Goal: Task Accomplishment & Management: Use online tool/utility

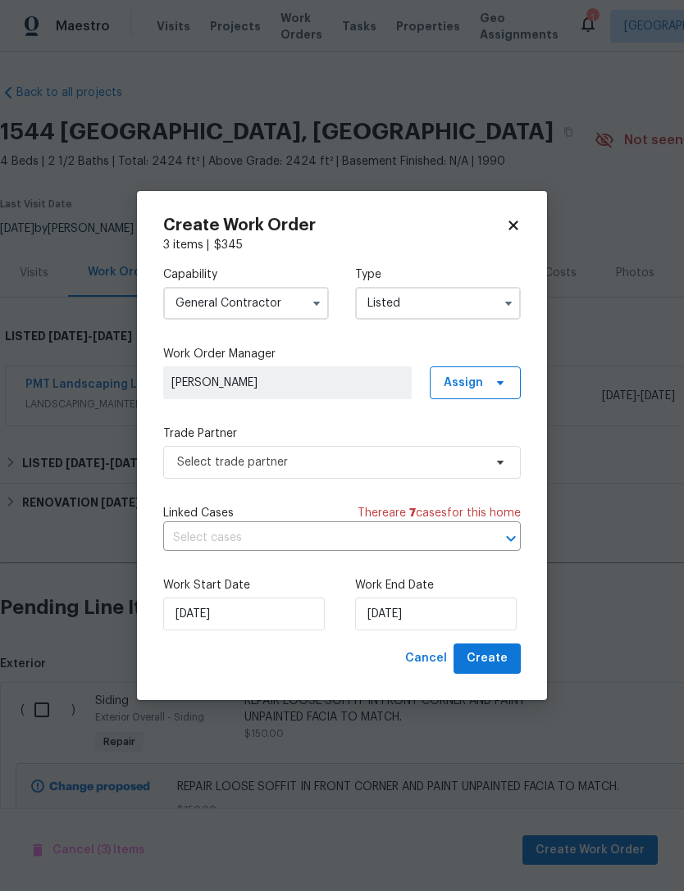
scroll to position [422, 0]
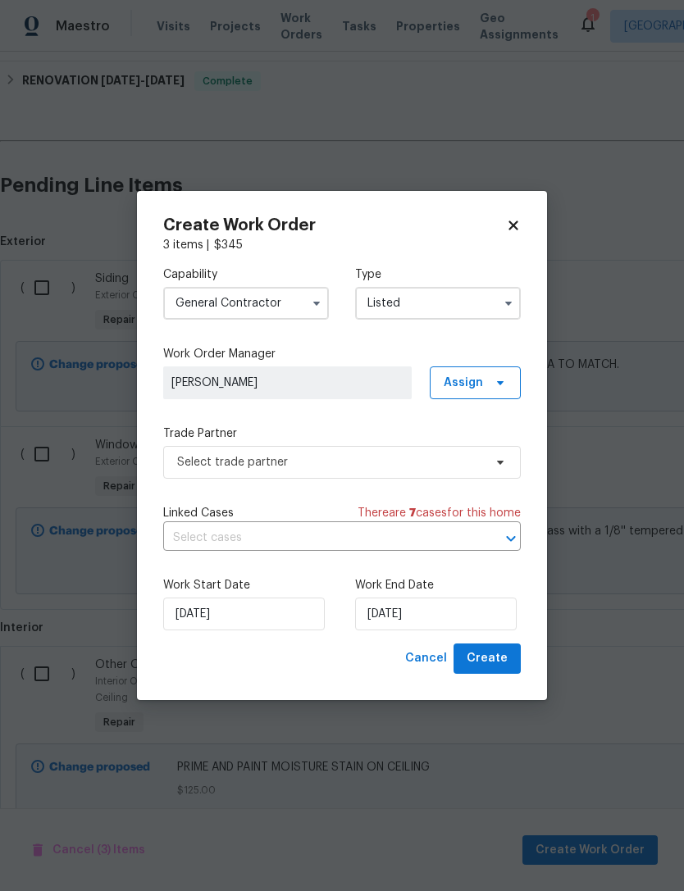
click at [495, 458] on icon at bounding box center [500, 462] width 13 height 13
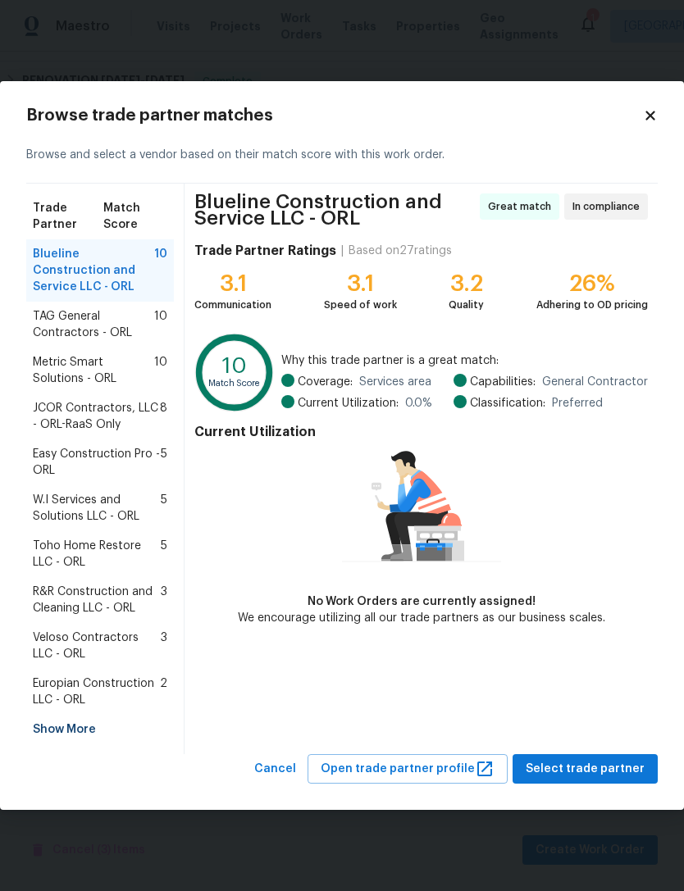
click at [83, 715] on div "Show More" at bounding box center [100, 730] width 148 height 30
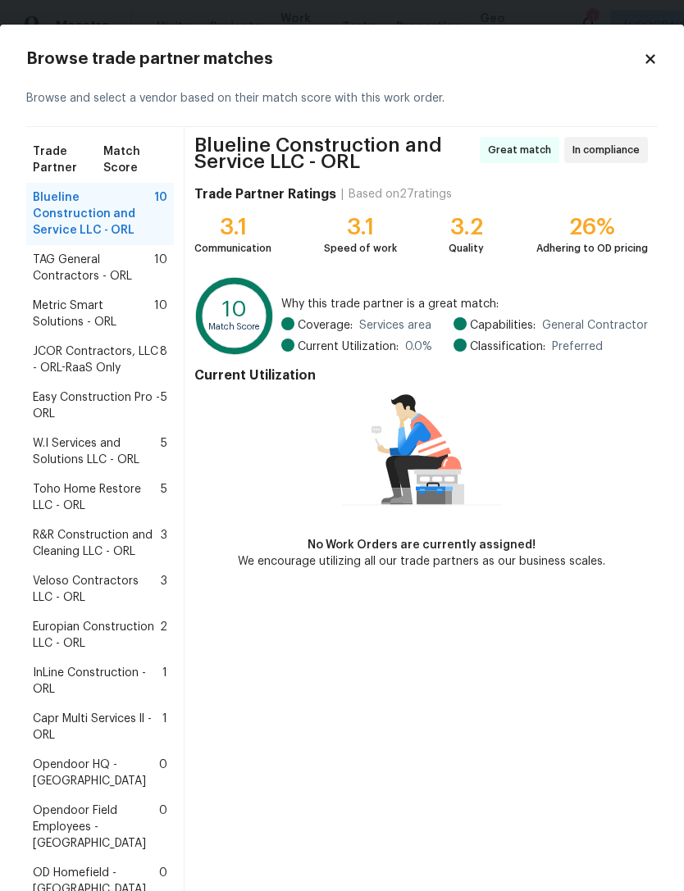
click at [91, 665] on span "InLine Construction - ORL" at bounding box center [98, 681] width 130 height 33
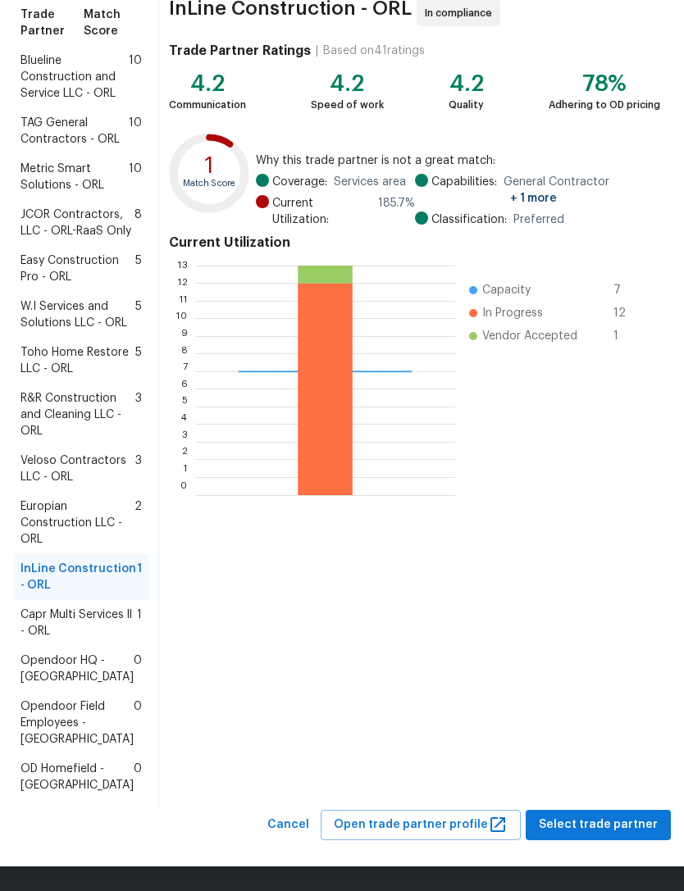
scroll to position [300, 0]
click at [606, 822] on span "Select trade partner" at bounding box center [598, 825] width 119 height 20
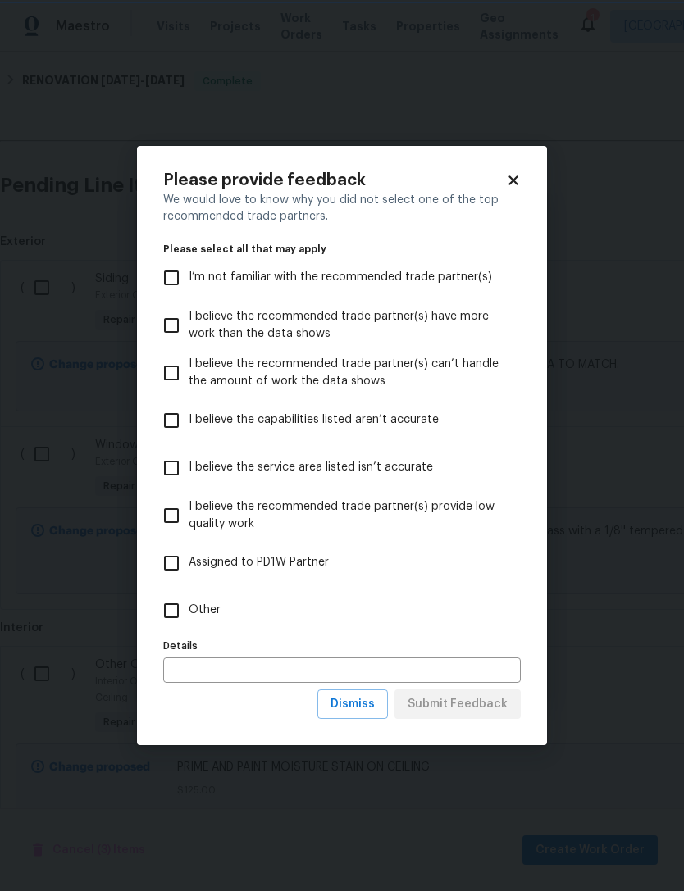
scroll to position [0, 0]
click at [206, 605] on span "Other" at bounding box center [205, 610] width 32 height 17
click at [189, 605] on input "Other" at bounding box center [171, 611] width 34 height 34
checkbox input "true"
click at [479, 709] on span "Submit Feedback" at bounding box center [457, 704] width 100 height 20
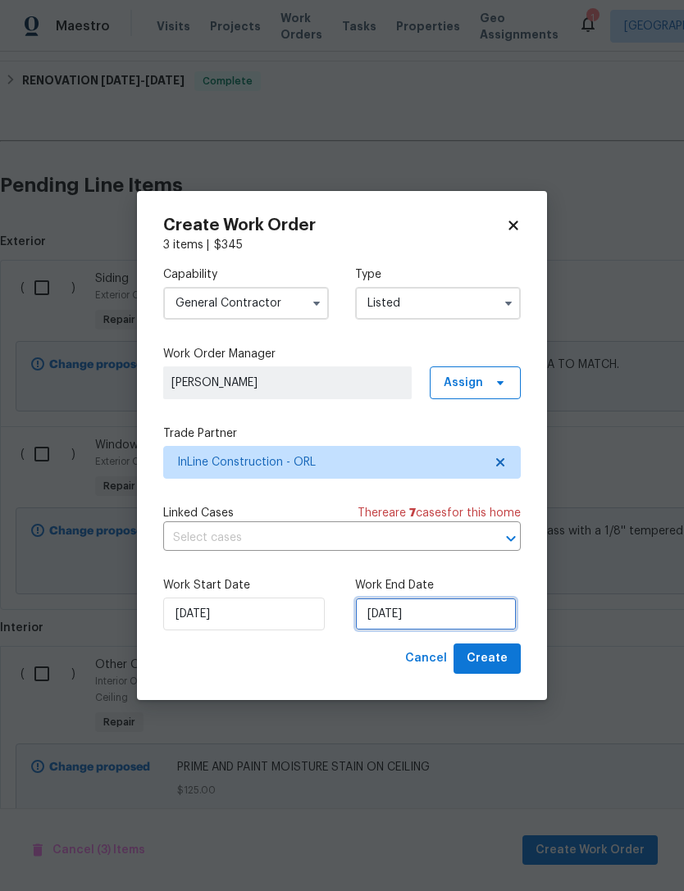
click at [454, 610] on input "[DATE]" at bounding box center [435, 614] width 161 height 33
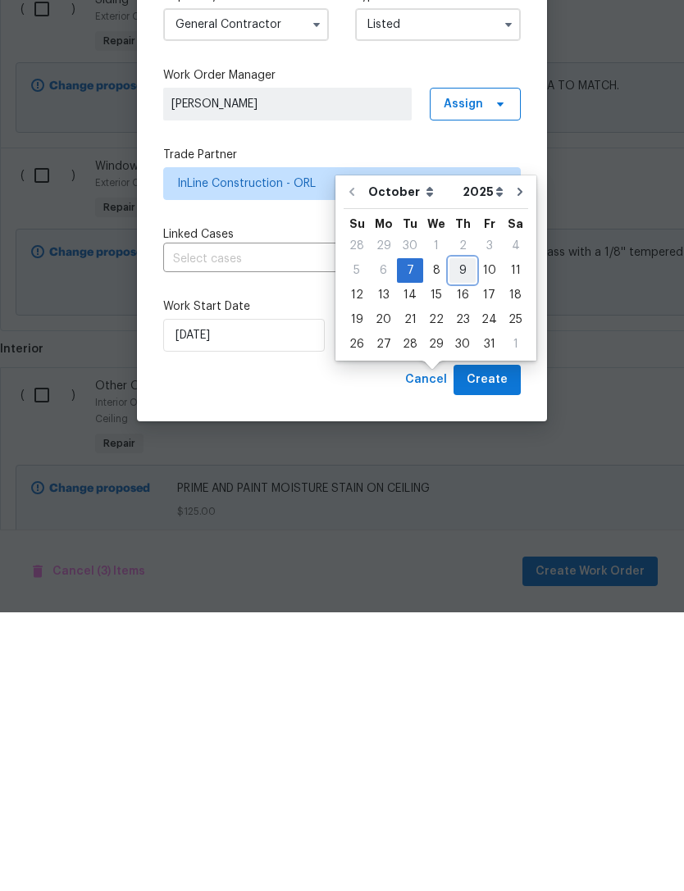
click at [466, 538] on div "9" at bounding box center [462, 549] width 26 height 23
type input "[DATE]"
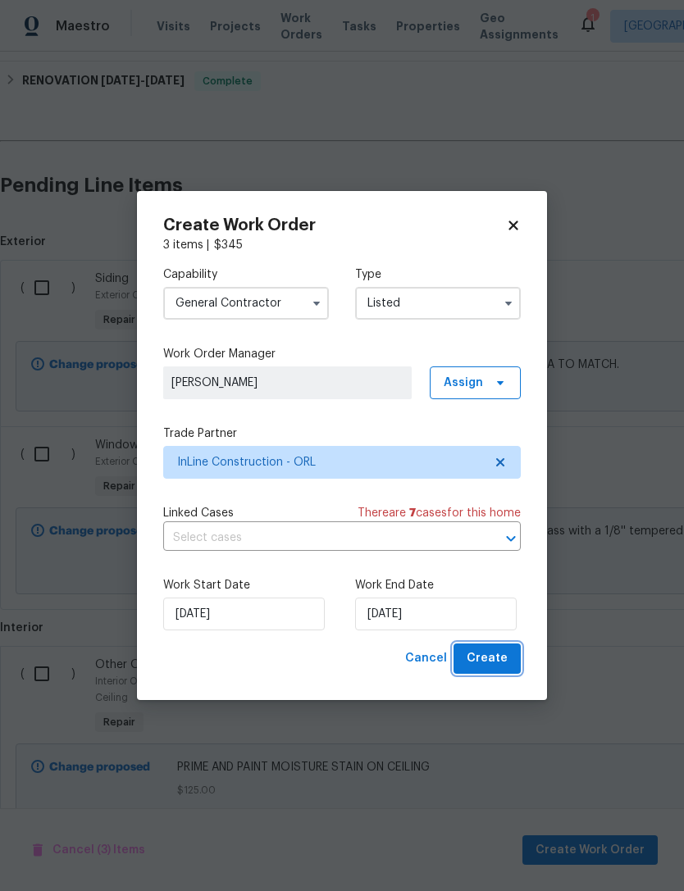
click at [511, 657] on button "Create" at bounding box center [486, 659] width 67 height 30
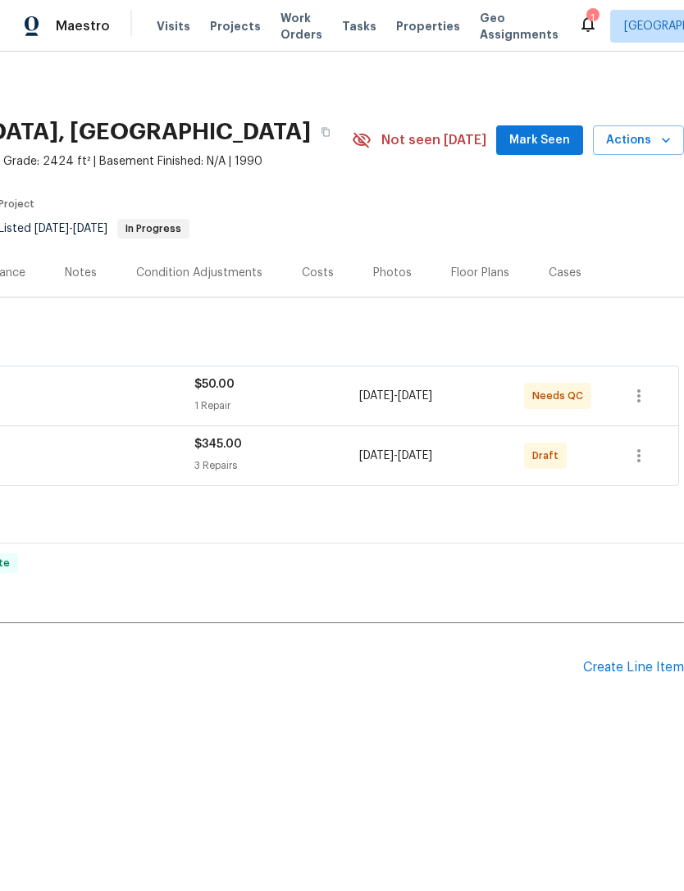
scroll to position [0, 243]
click at [643, 464] on icon "button" at bounding box center [639, 456] width 20 height 20
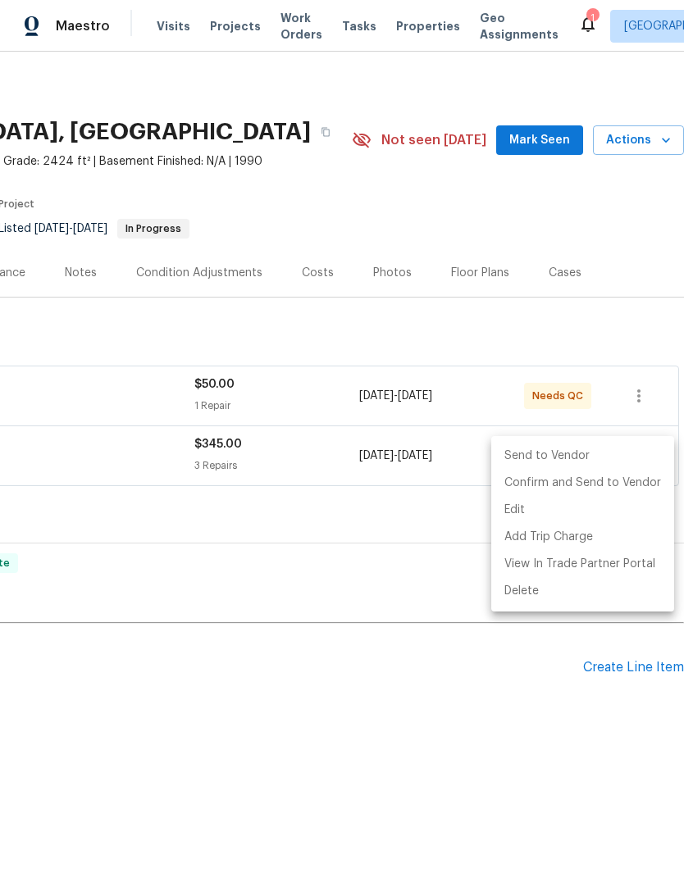
click at [624, 443] on li "Send to Vendor" at bounding box center [582, 456] width 183 height 27
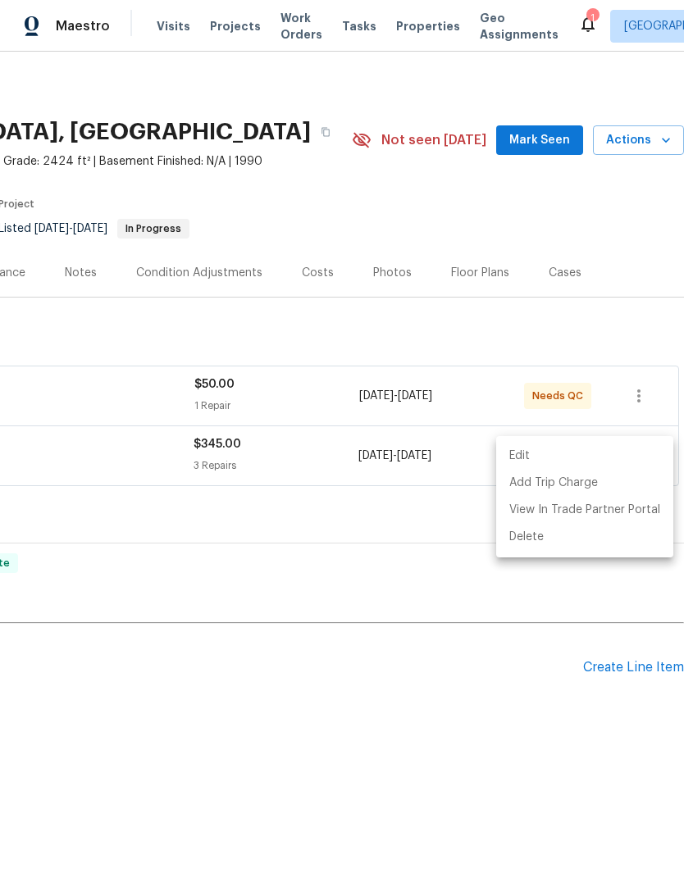
click at [466, 599] on div at bounding box center [342, 445] width 684 height 891
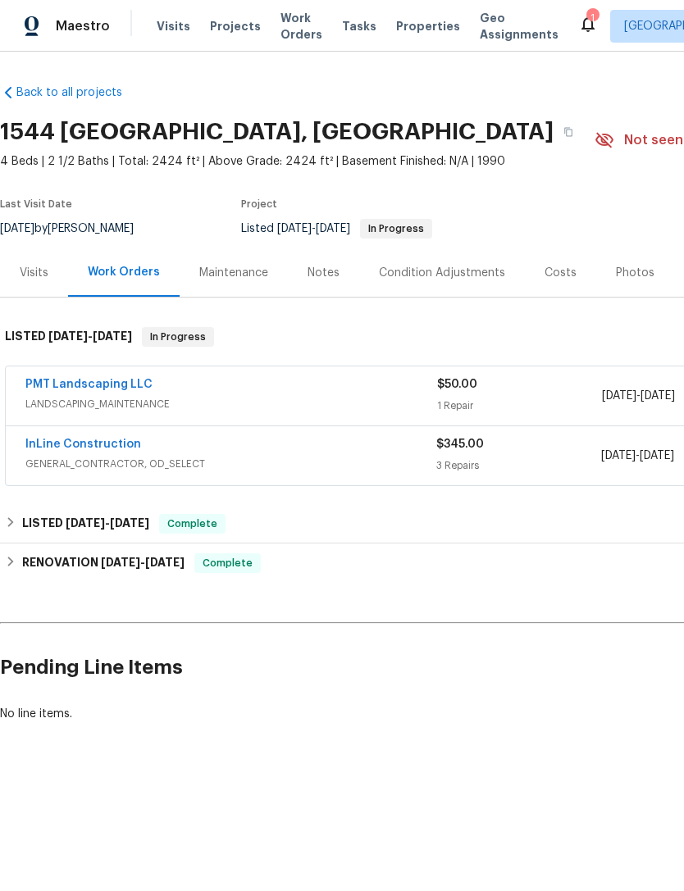
scroll to position [0, 0]
click at [47, 382] on link "PMT Landscaping LLC" at bounding box center [88, 384] width 127 height 11
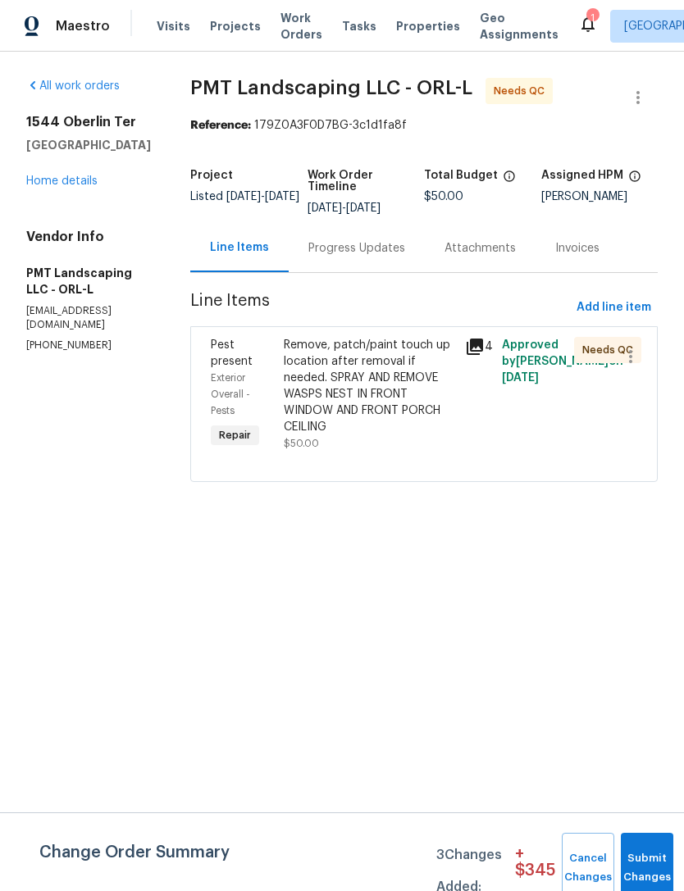
click at [379, 252] on div "Progress Updates" at bounding box center [356, 248] width 97 height 16
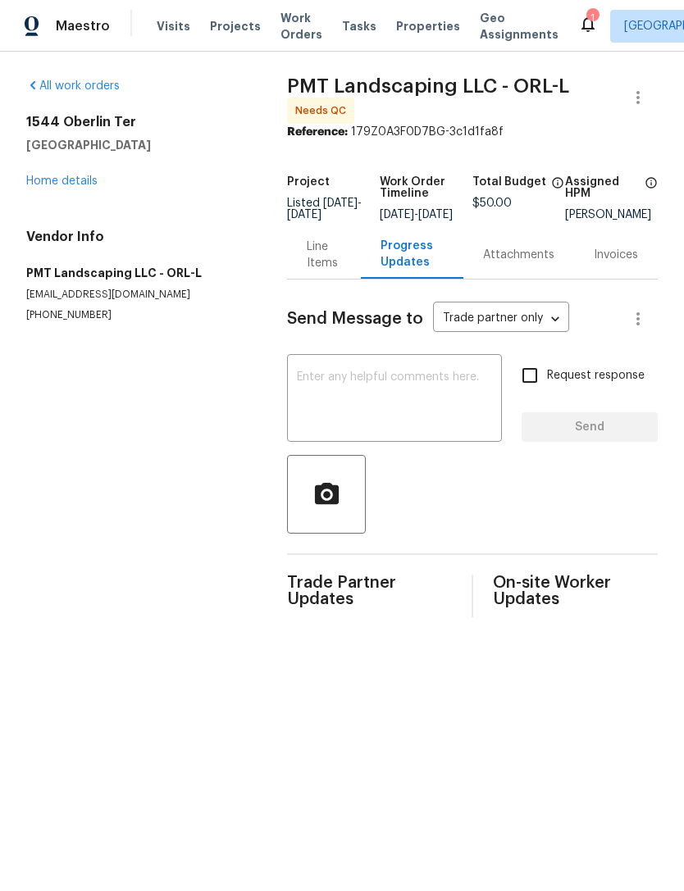
click at [320, 269] on div "Line Items" at bounding box center [324, 255] width 34 height 33
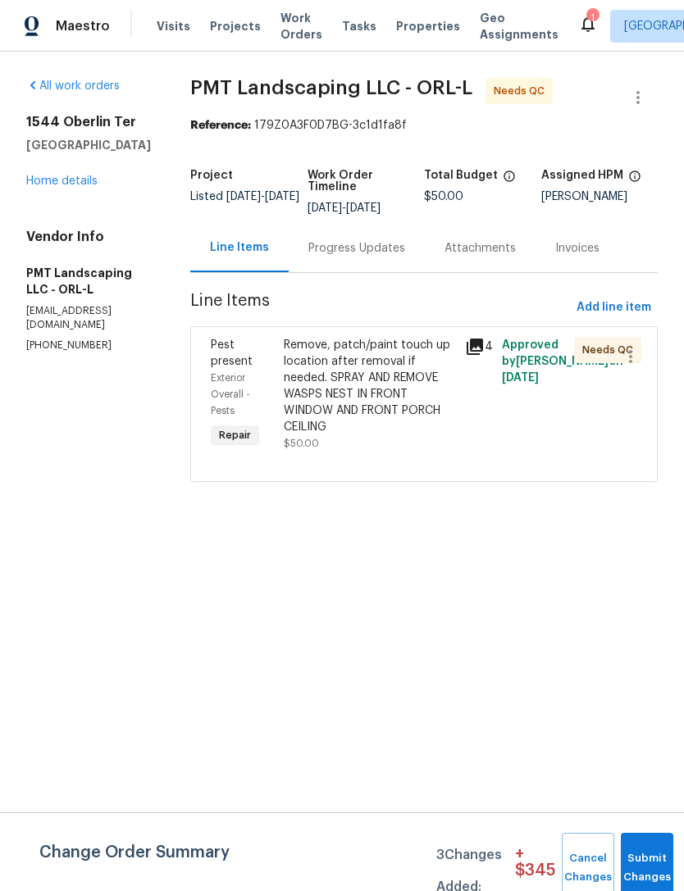
click at [406, 366] on div "Remove, patch/paint touch up location after removal if needed. SPRAY AND REMOVE…" at bounding box center [370, 386] width 172 height 98
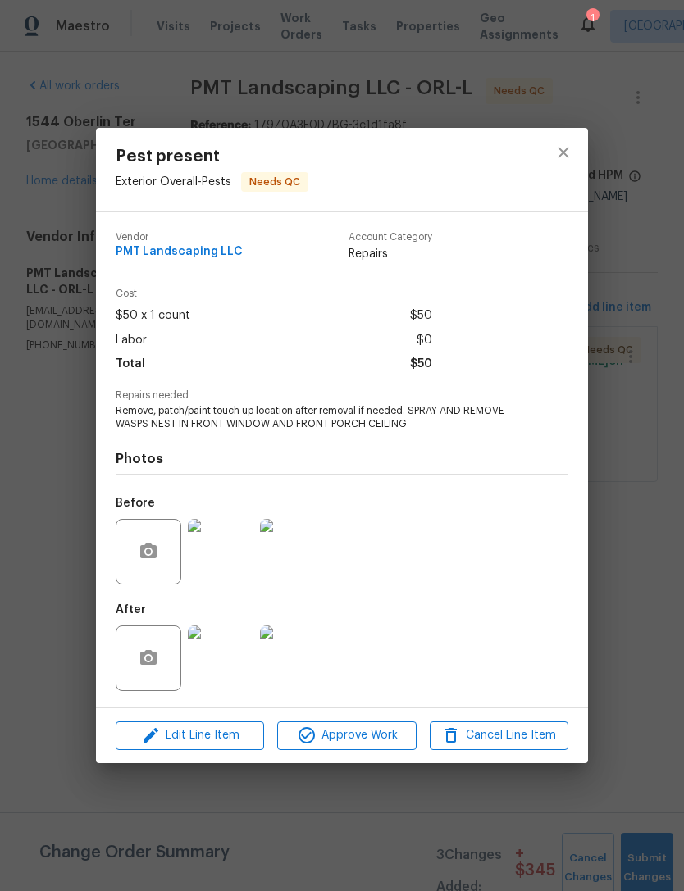
click at [221, 665] on img at bounding box center [221, 658] width 66 height 66
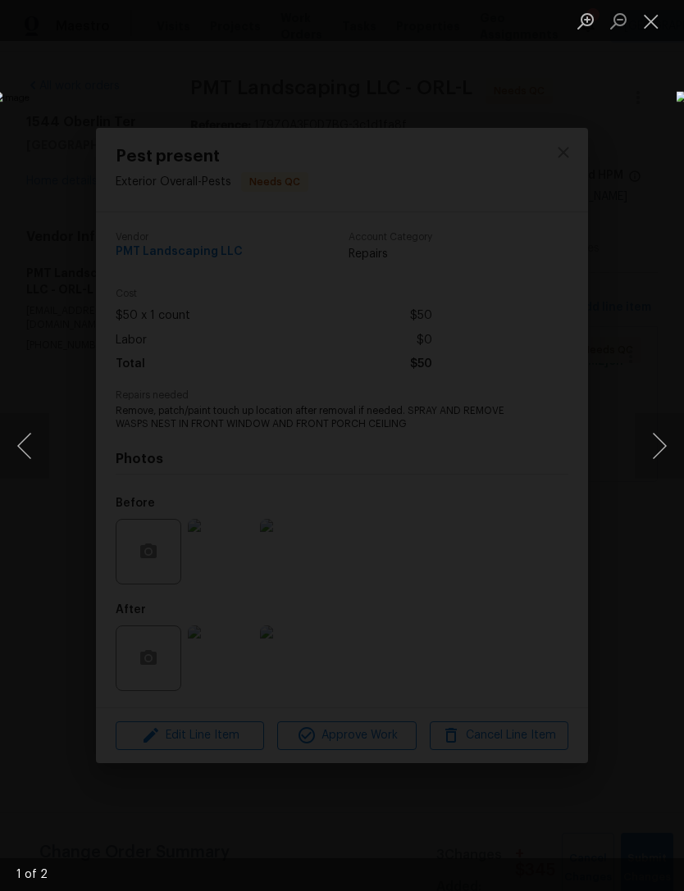
click at [672, 433] on button "Next image" at bounding box center [659, 446] width 49 height 66
click at [653, 23] on button "Close lightbox" at bounding box center [651, 21] width 33 height 29
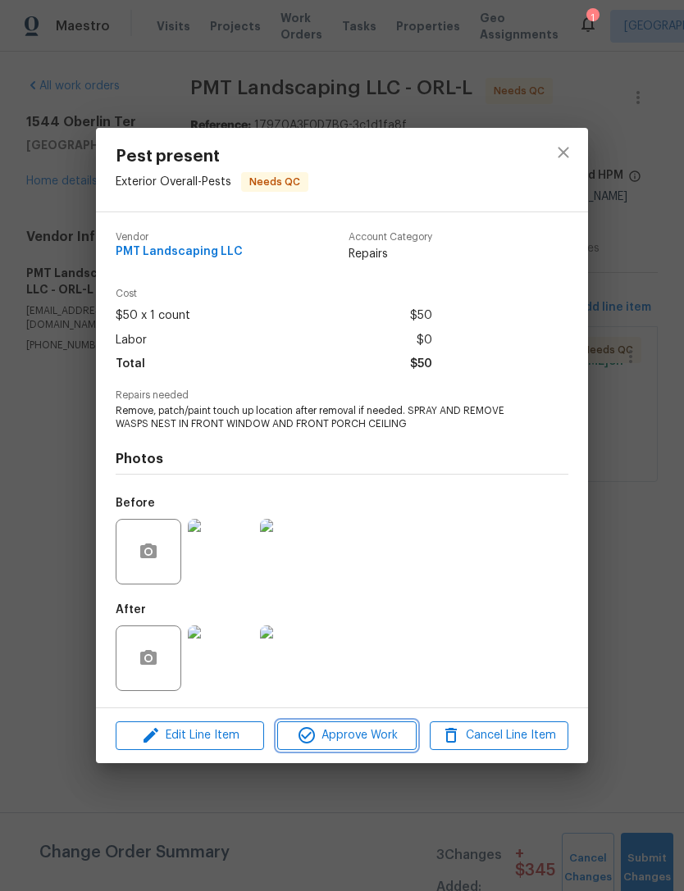
click at [374, 736] on span "Approve Work" at bounding box center [346, 736] width 129 height 20
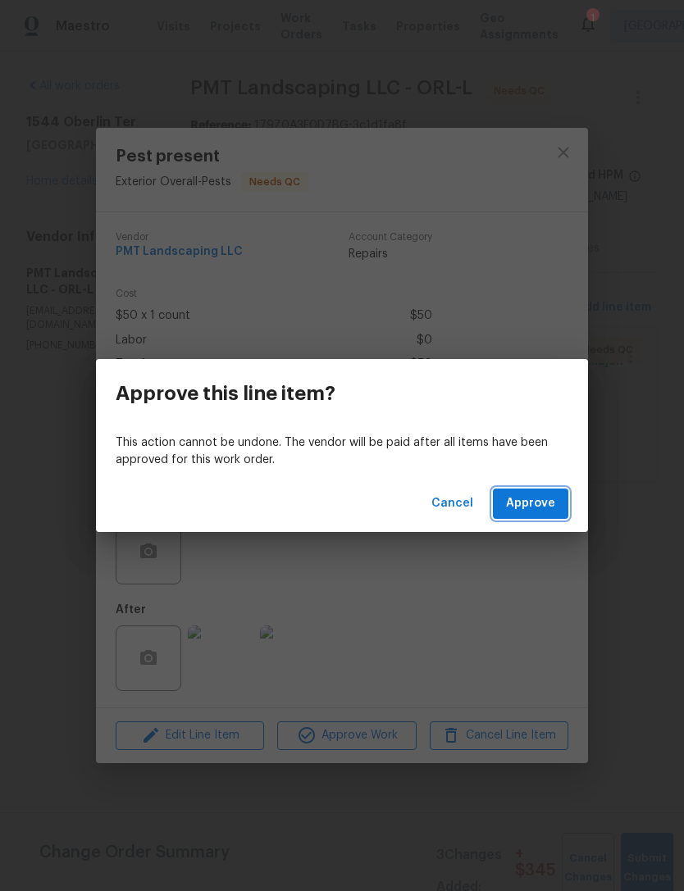
click at [552, 511] on span "Approve" at bounding box center [530, 504] width 49 height 20
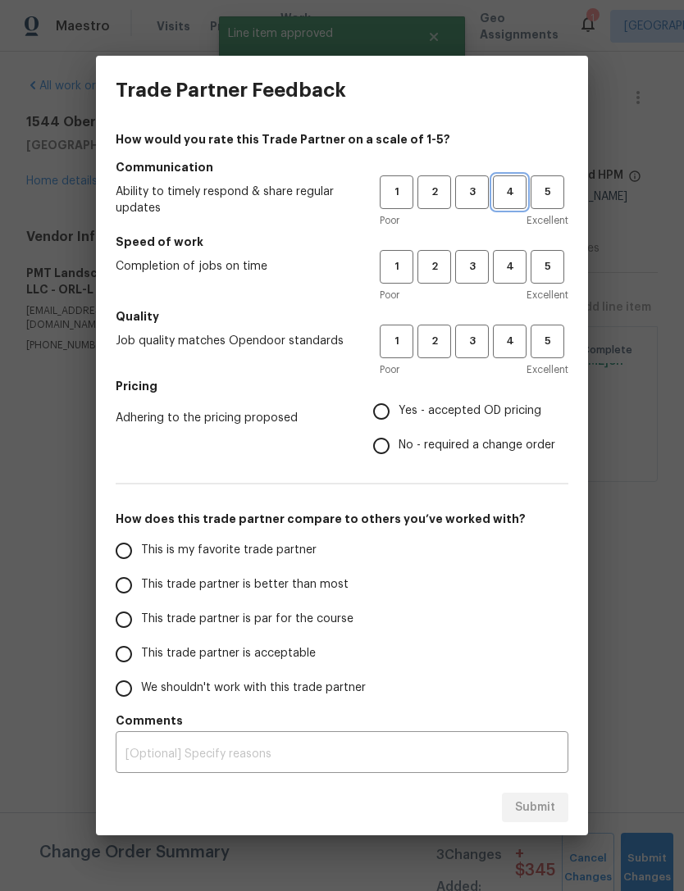
click at [517, 194] on span "4" at bounding box center [509, 192] width 30 height 19
click at [499, 274] on span "4" at bounding box center [509, 266] width 30 height 19
click at [507, 325] on button "4" at bounding box center [510, 342] width 34 height 34
click at [475, 185] on span "3" at bounding box center [472, 192] width 30 height 19
click at [464, 254] on button "3" at bounding box center [472, 267] width 34 height 34
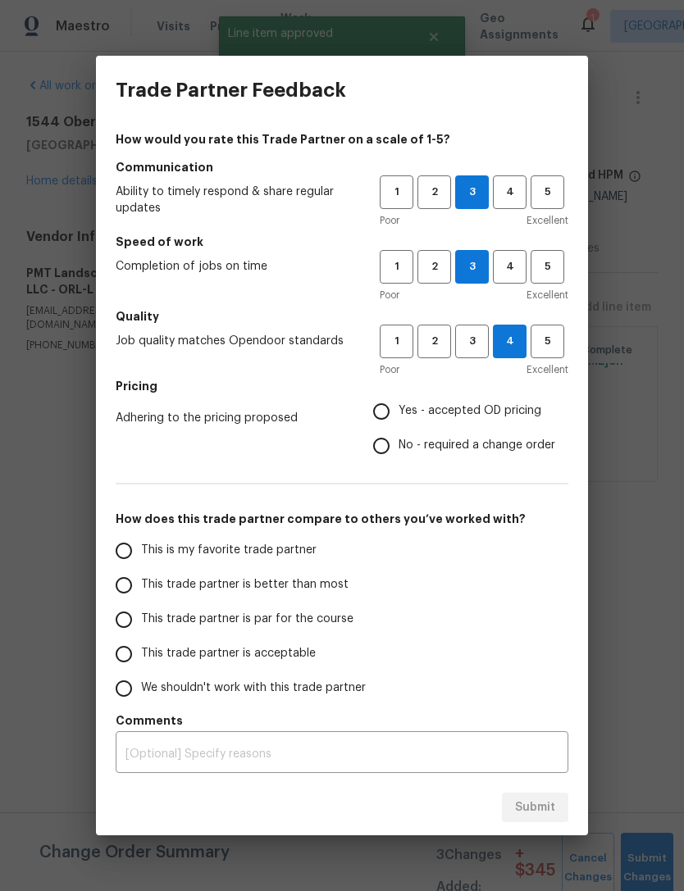
click at [462, 313] on h5 "Quality" at bounding box center [342, 316] width 453 height 16
click at [473, 338] on span "3" at bounding box center [472, 341] width 30 height 19
click at [460, 401] on label "Yes - accepted OD pricing" at bounding box center [459, 411] width 191 height 34
click at [398, 401] on input "Yes - accepted OD pricing" at bounding box center [381, 411] width 34 height 34
radio input "true"
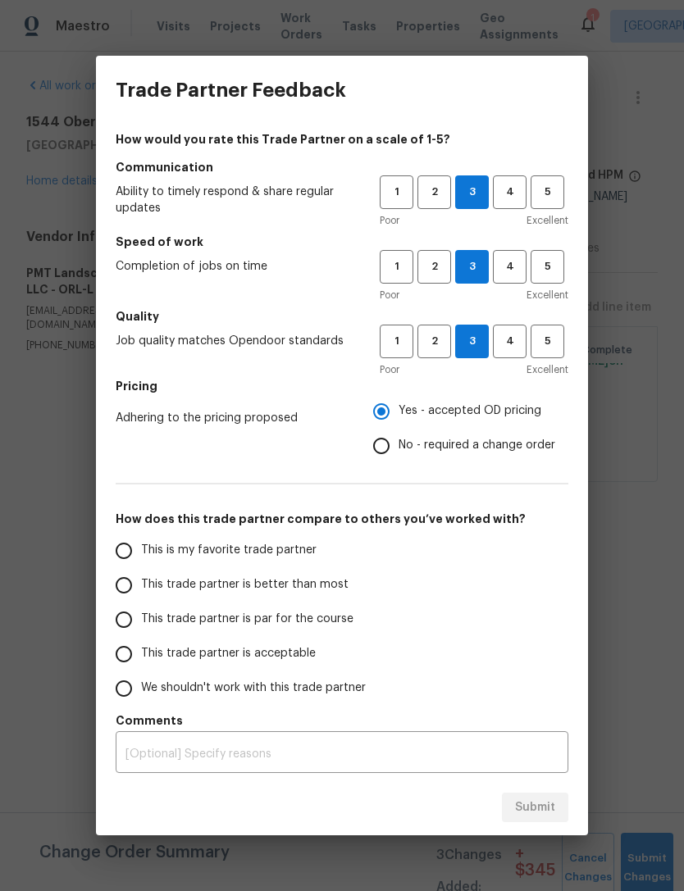
click at [137, 583] on input "This trade partner is better than most" at bounding box center [124, 585] width 34 height 34
radio input "false"
click at [130, 613] on input "This trade partner is par for the course" at bounding box center [124, 620] width 34 height 34
click at [548, 808] on span "Submit" at bounding box center [535, 808] width 40 height 20
radio input "true"
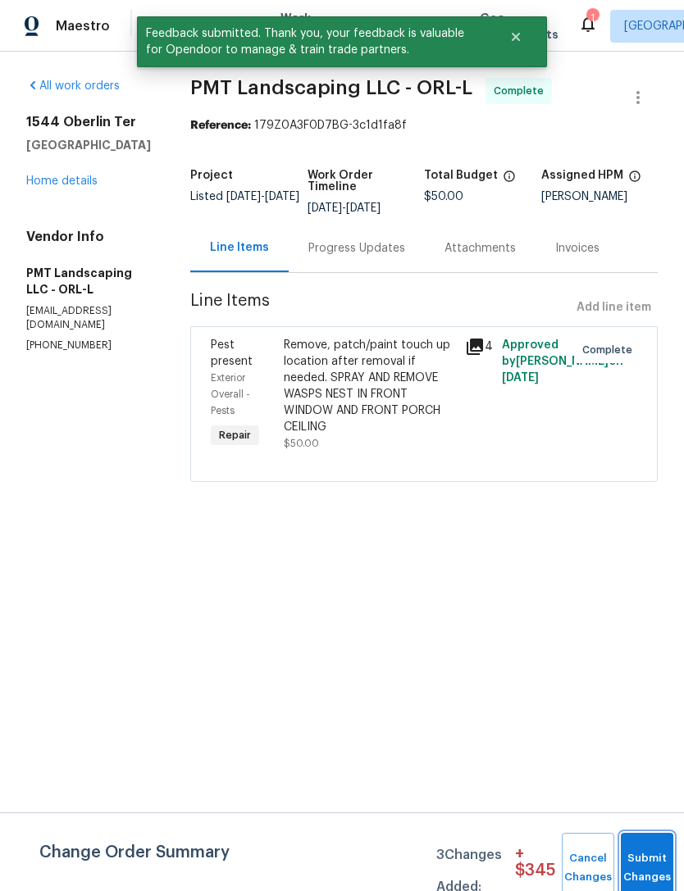
click at [639, 877] on span "Submit Changes" at bounding box center [647, 868] width 36 height 38
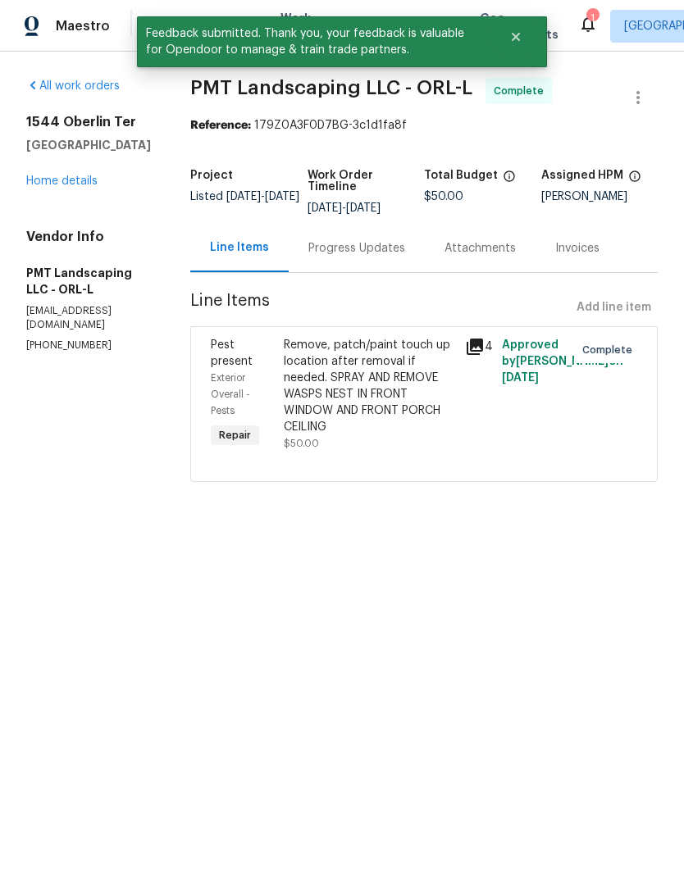
click at [50, 185] on link "Home details" at bounding box center [61, 180] width 71 height 11
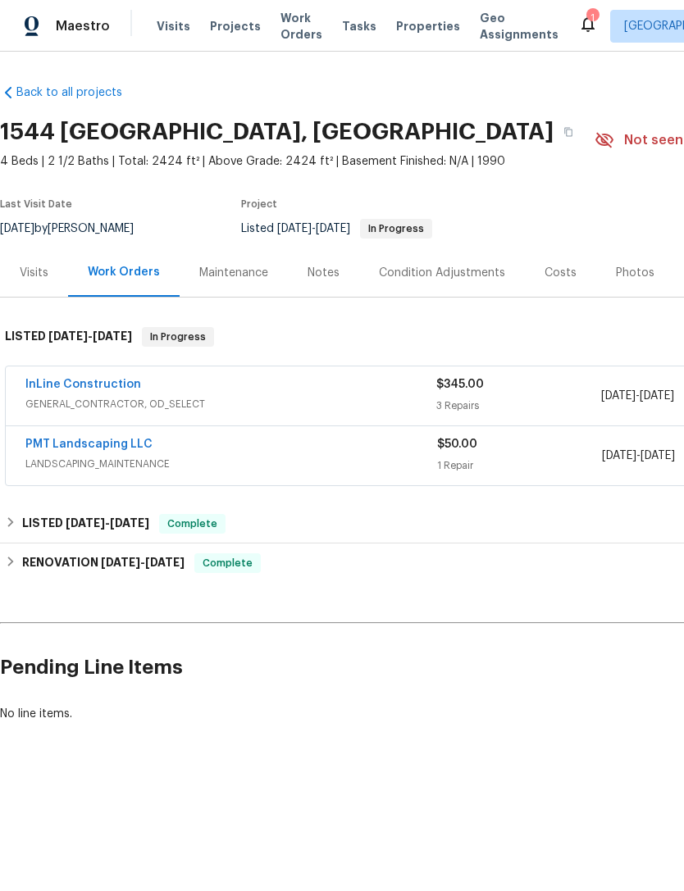
click at [63, 385] on link "InLine Construction" at bounding box center [83, 384] width 116 height 11
